Goal: Find specific page/section: Find specific page/section

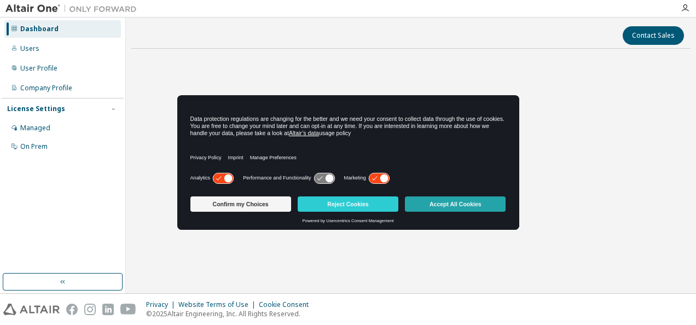
click at [466, 206] on button "Accept All Cookies" at bounding box center [455, 203] width 101 height 15
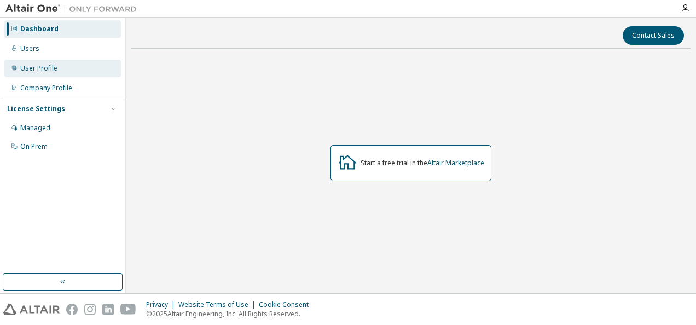
click at [39, 65] on div "User Profile" at bounding box center [38, 68] width 37 height 9
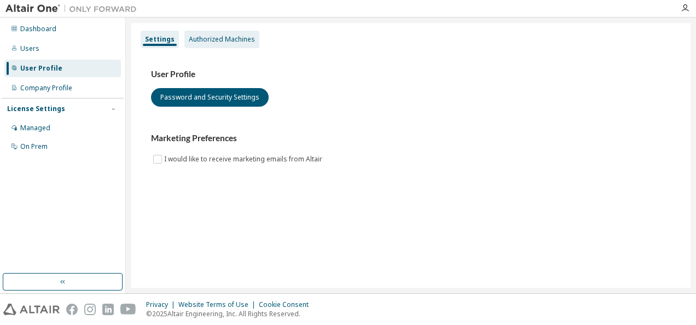
click at [212, 36] on div "Authorized Machines" at bounding box center [222, 39] width 66 height 9
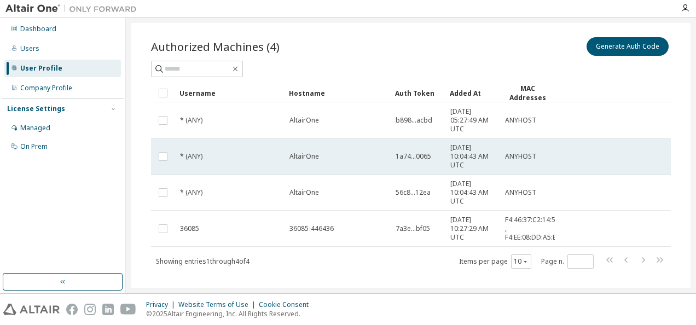
scroll to position [42, 0]
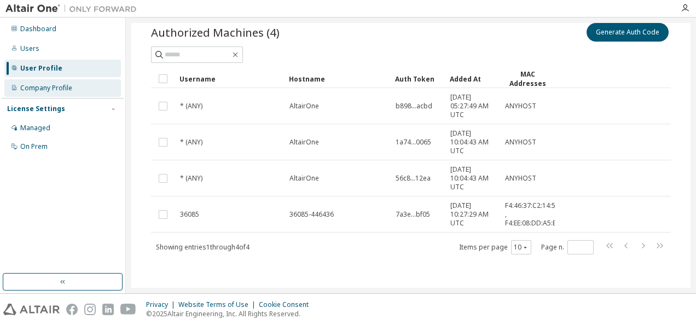
click at [56, 83] on div "Company Profile" at bounding box center [62, 88] width 117 height 18
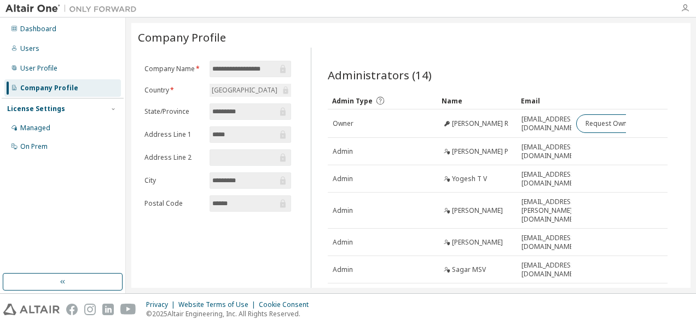
click at [688, 5] on icon "button" at bounding box center [685, 8] width 9 height 9
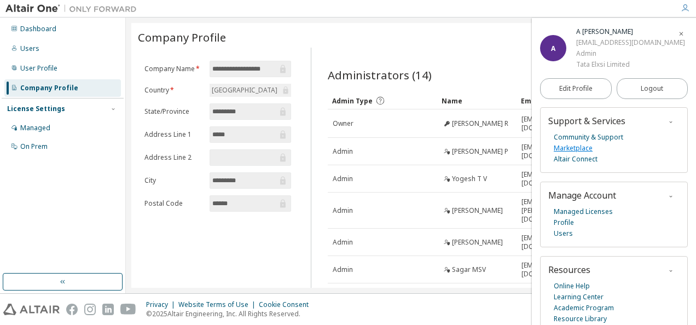
click at [587, 147] on link "Marketplace" at bounding box center [573, 148] width 39 height 11
